Goal: Task Accomplishment & Management: Use online tool/utility

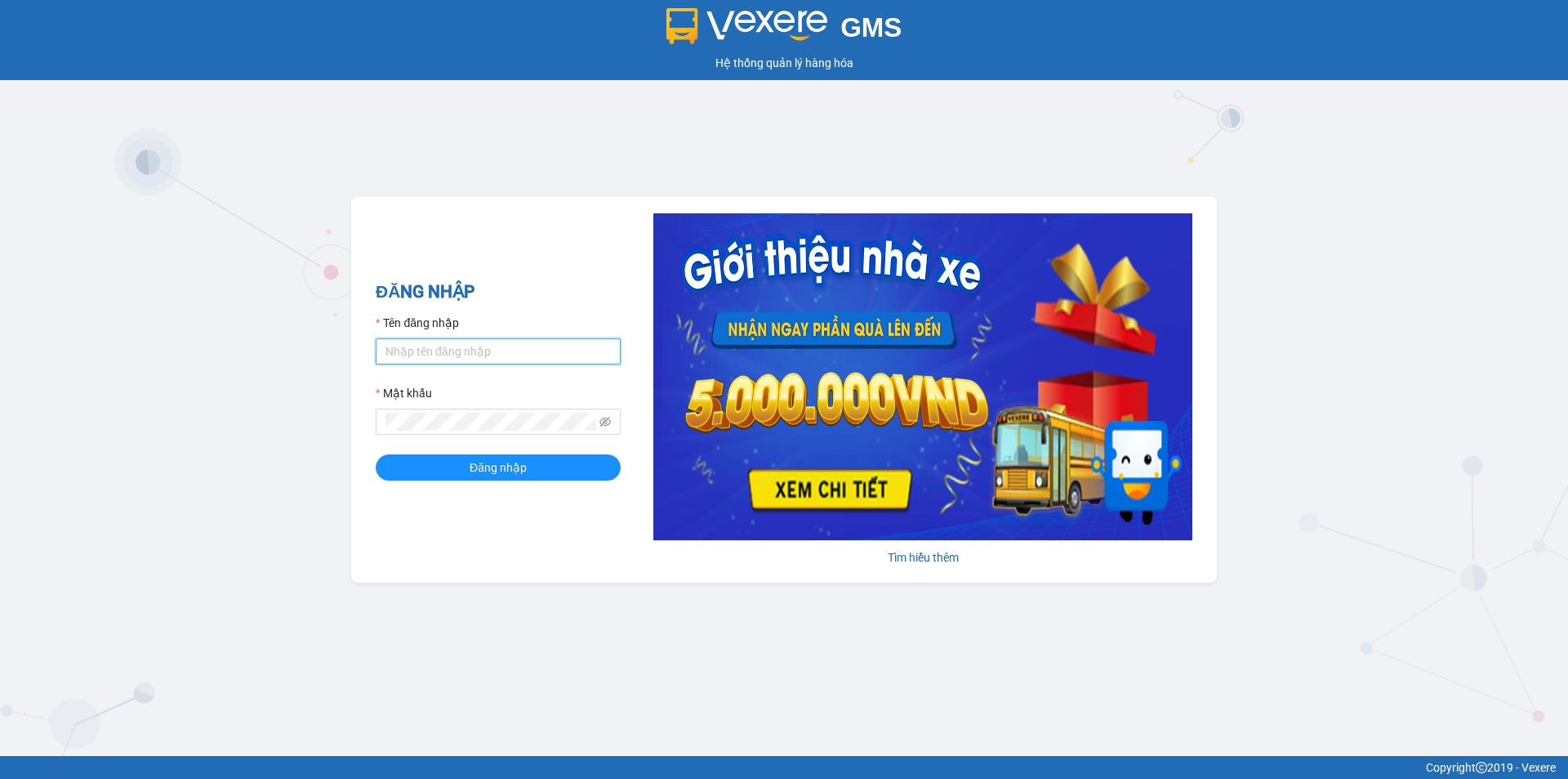
click at [548, 352] on input "Tên đăng nhập" at bounding box center [498, 351] width 245 height 26
type input "huyen2td.ct"
click at [607, 425] on icon "eye-invisible" at bounding box center [605, 421] width 11 height 10
click at [481, 469] on span "Đăng nhập" at bounding box center [498, 467] width 57 height 18
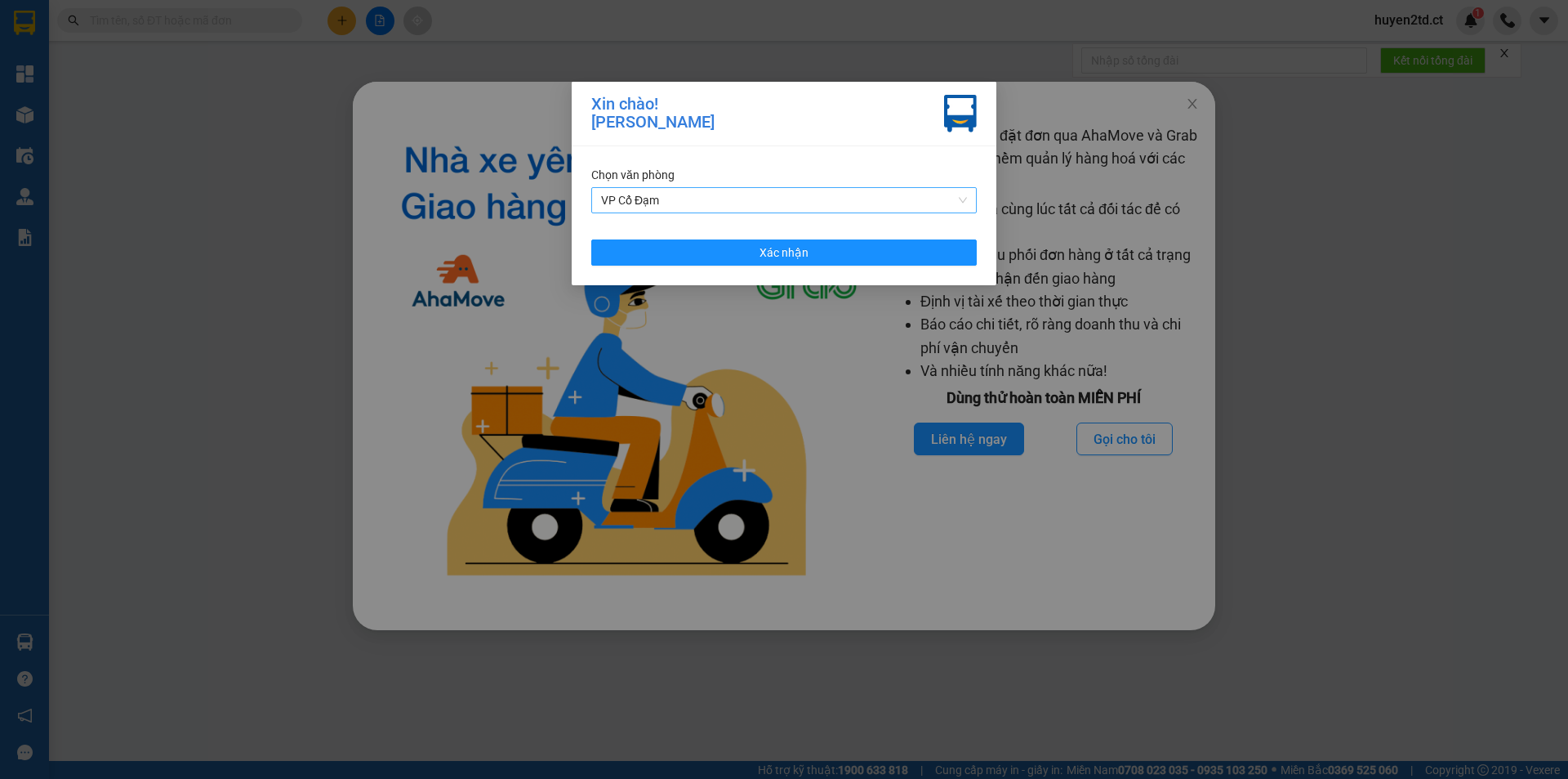
click at [807, 205] on span "VP Cổ Đạm" at bounding box center [784, 200] width 366 height 24
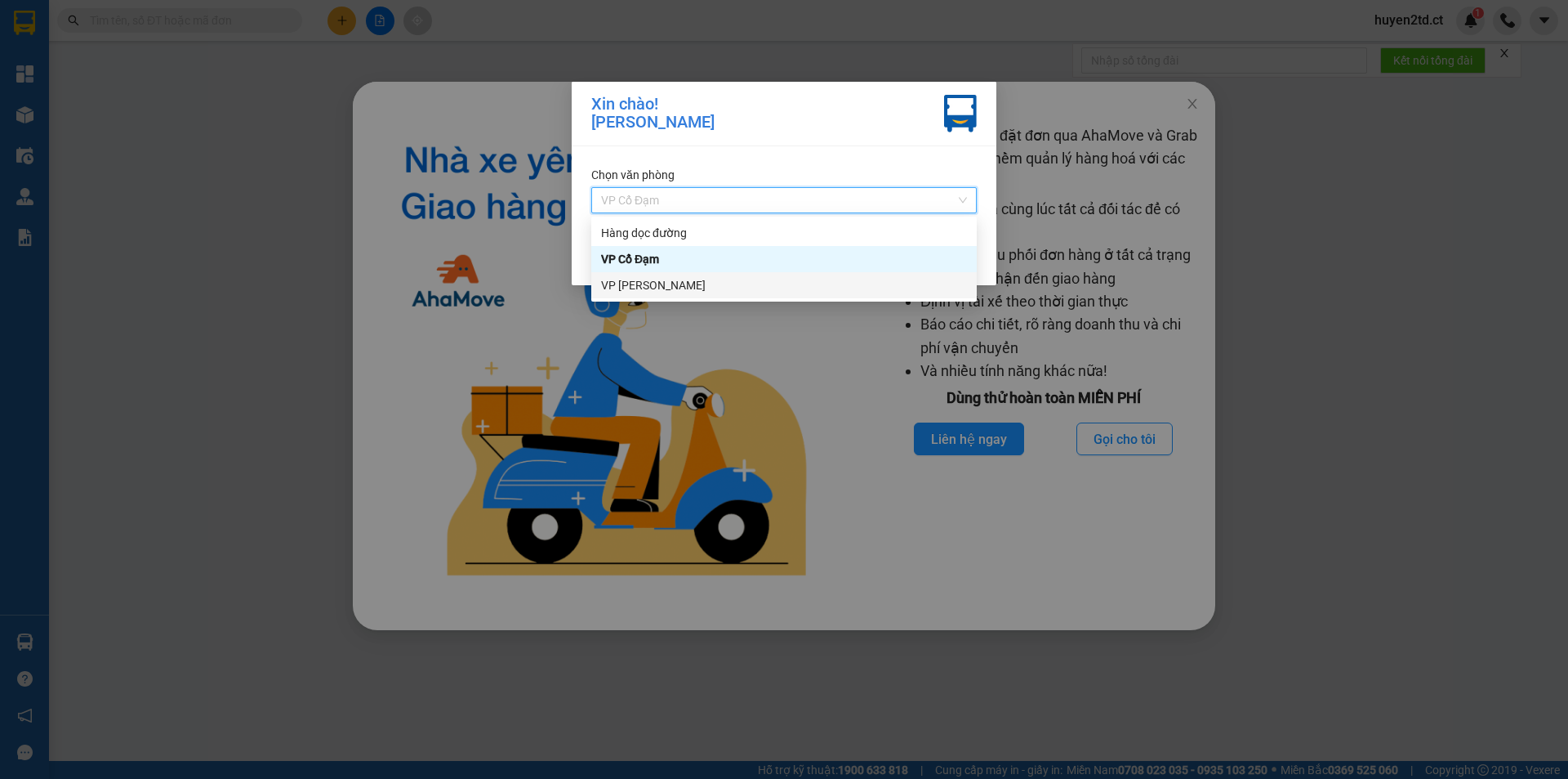
click at [789, 286] on div "VP [PERSON_NAME]" at bounding box center [784, 285] width 366 height 18
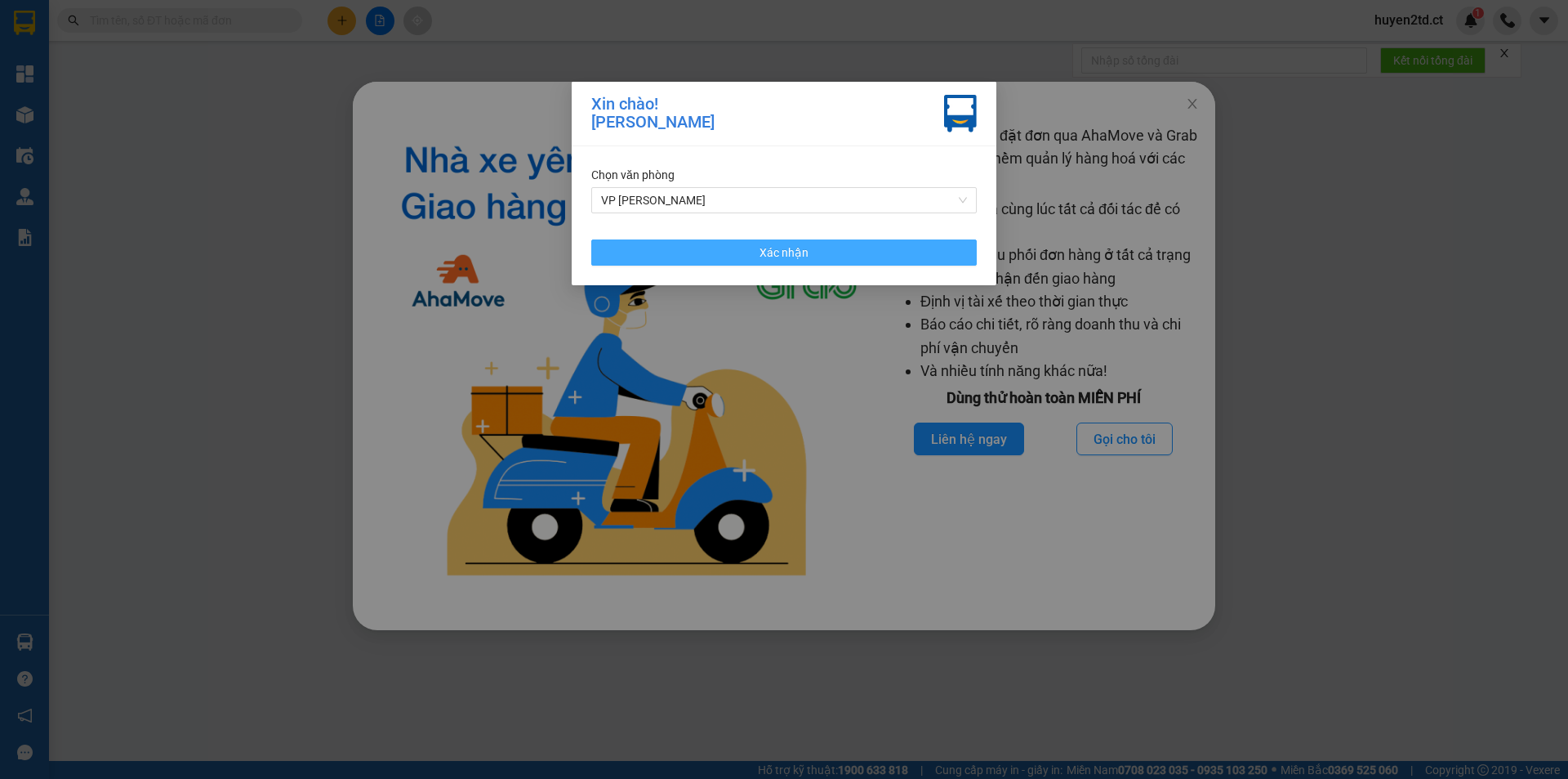
click at [794, 248] on span "Xác nhận" at bounding box center [784, 252] width 49 height 18
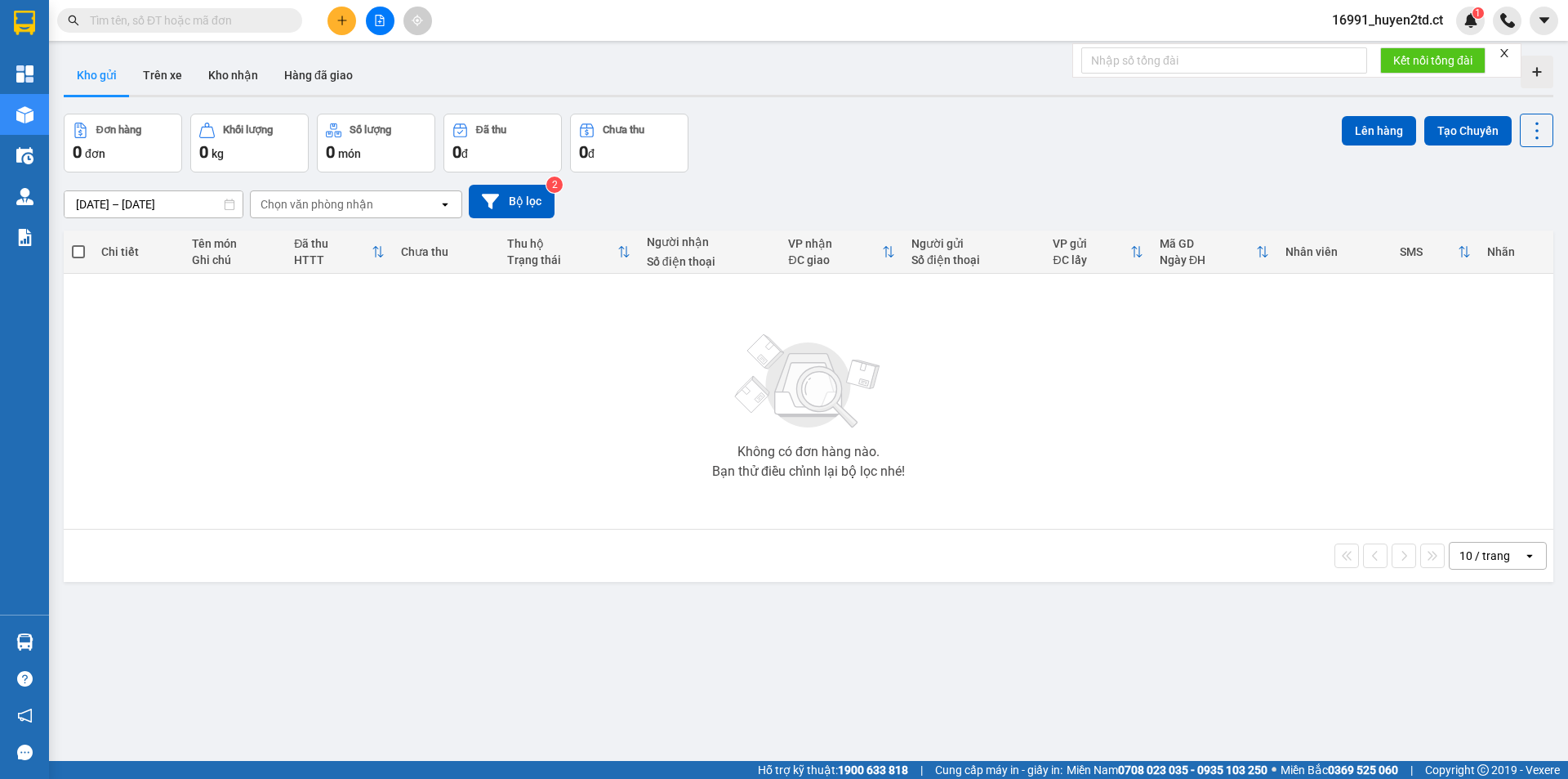
click at [237, 23] on input "text" at bounding box center [186, 20] width 193 height 18
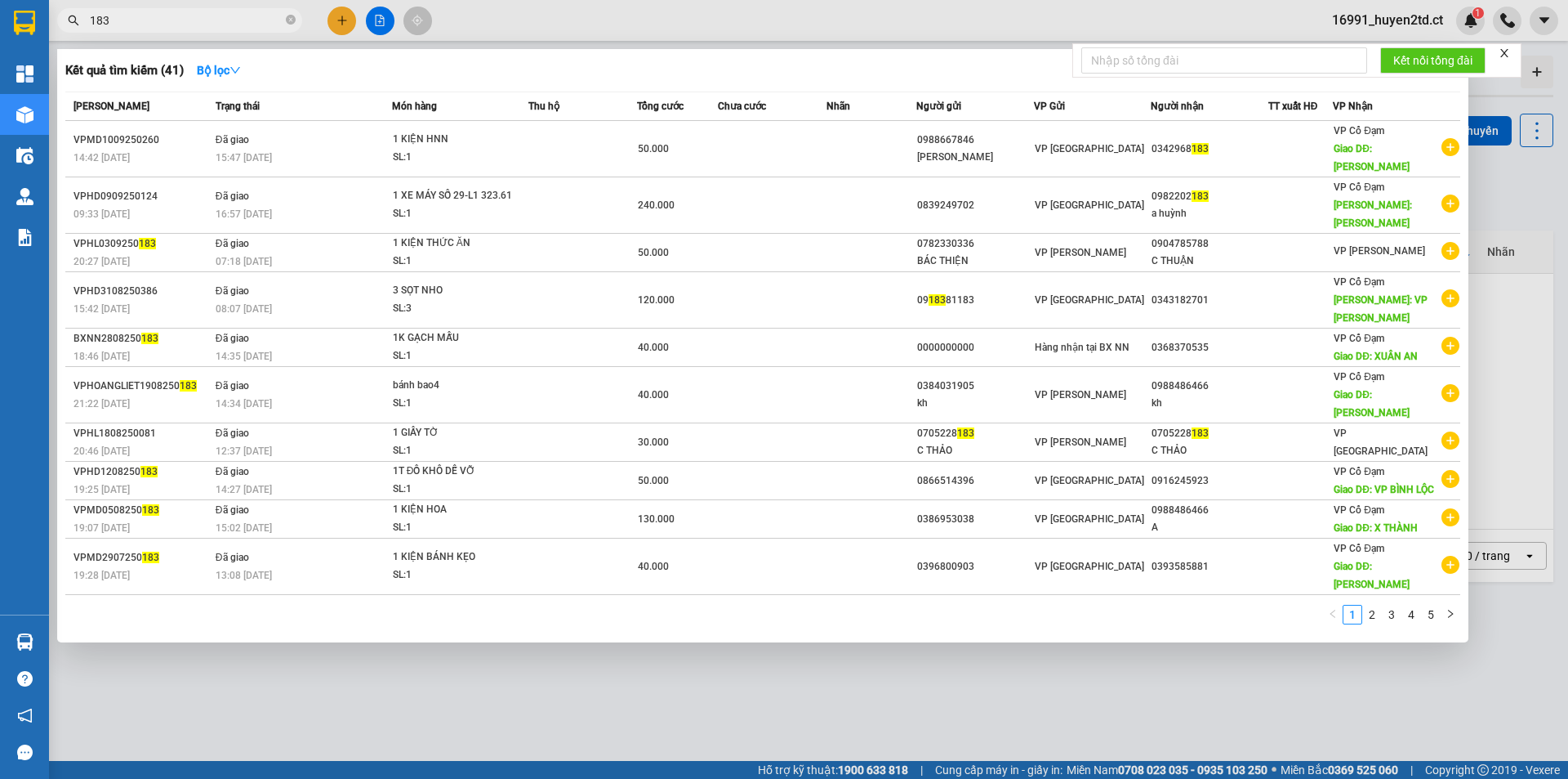
type input "183"
